Goal: Find specific page/section: Find specific page/section

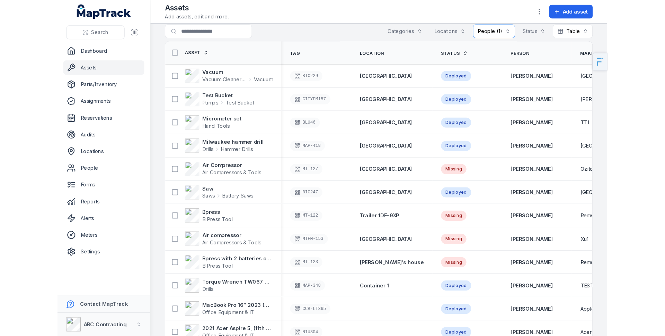
scroll to position [8, 0]
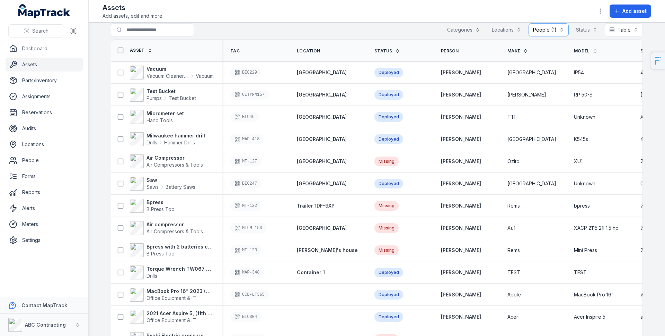
click at [347, 33] on div "**********" at bounding box center [377, 31] width 532 height 16
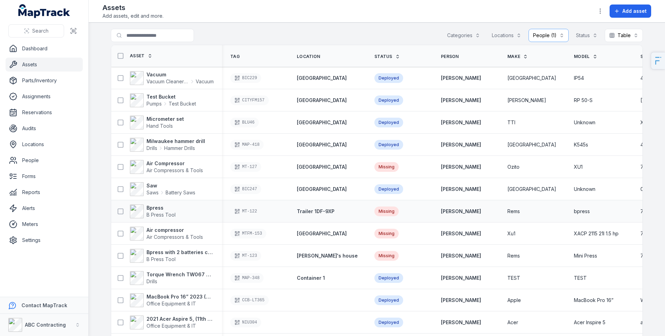
scroll to position [0, 0]
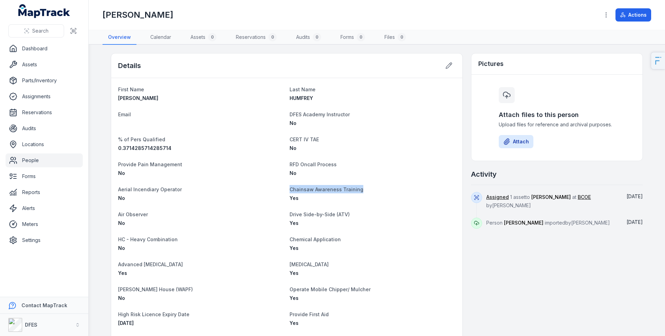
scroll to position [42, 0]
